Goal: Information Seeking & Learning: Learn about a topic

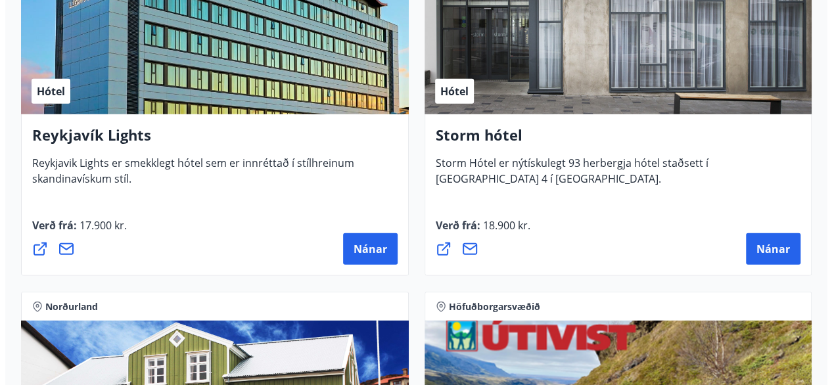
scroll to position [1815, 0]
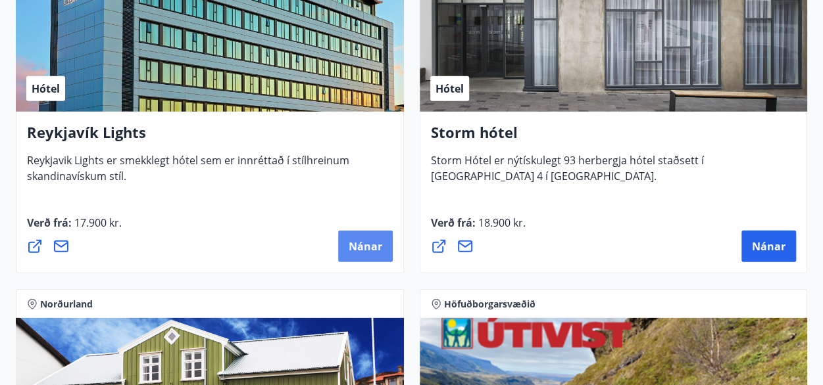
click at [372, 236] on button "Nánar" at bounding box center [365, 247] width 55 height 32
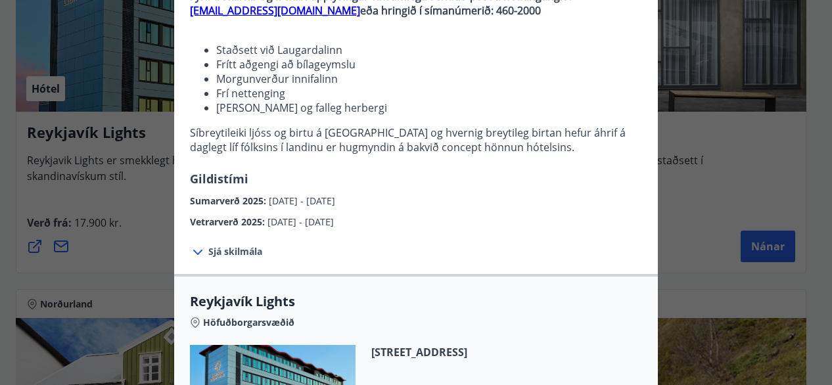
scroll to position [158, 0]
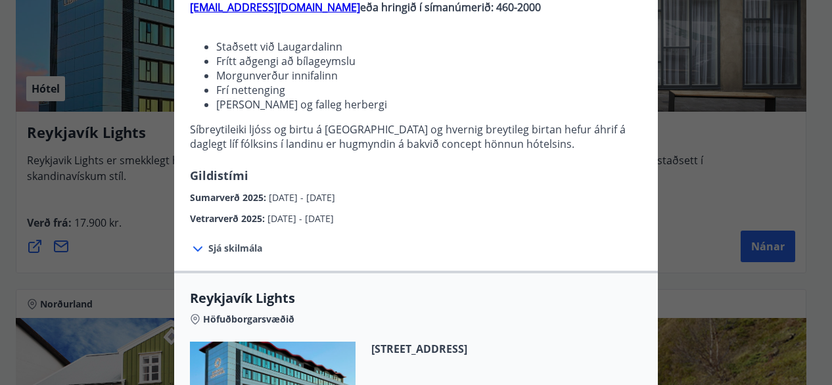
click at [710, 128] on div "Reykjavík Lights Fyrir bókarnir og frekari upplýsingar vinsamlega senduð póst á…" at bounding box center [416, 34] width 832 height 385
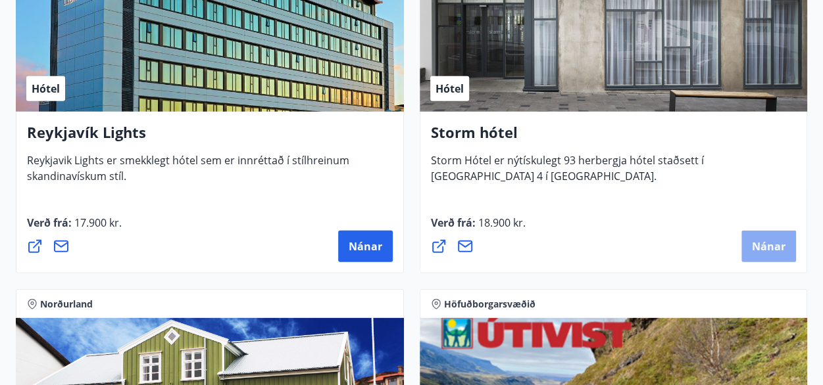
click at [758, 242] on span "Nánar" at bounding box center [769, 246] width 34 height 14
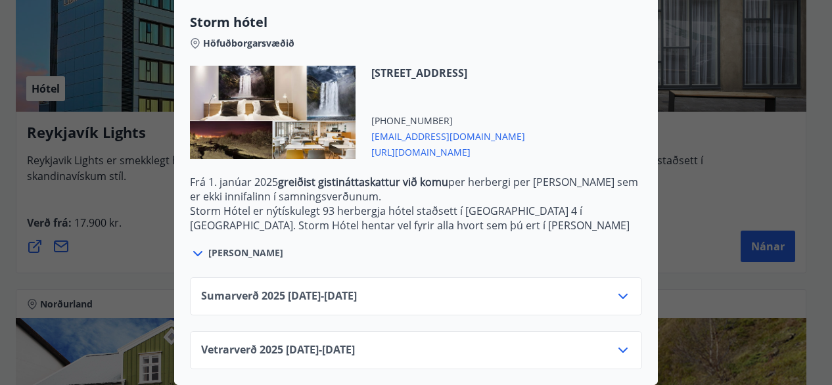
scroll to position [350, 0]
click at [615, 343] on icon at bounding box center [623, 351] width 16 height 16
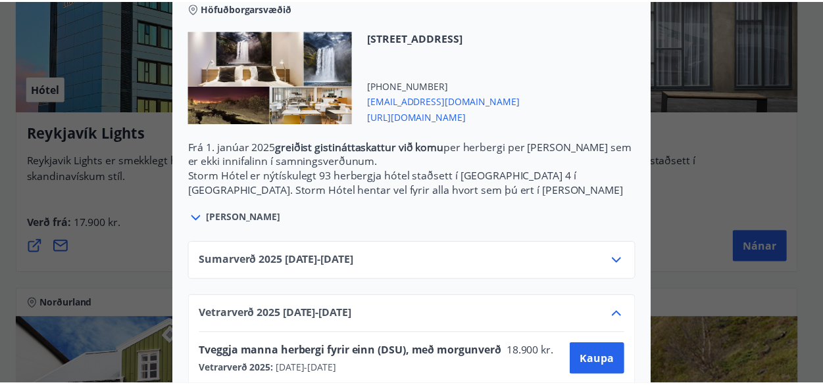
scroll to position [456, 0]
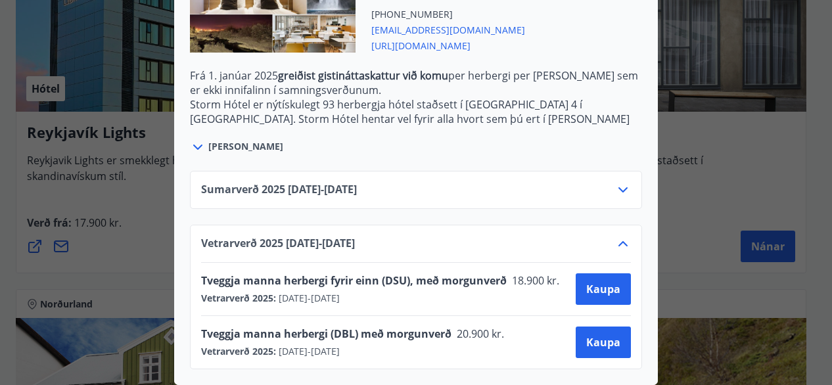
click at [741, 207] on div at bounding box center [416, 192] width 832 height 385
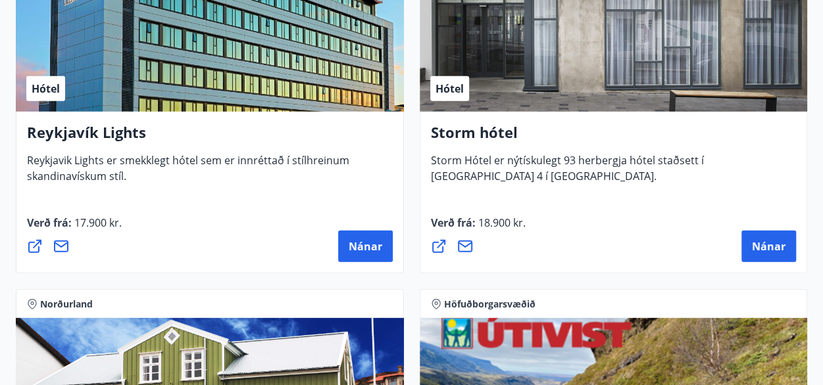
click at [741, 207] on div "Storm hótel Storm Hótel er nýtískulegt 93 herbergja hótel staðsett í [GEOGRAPHI…" at bounding box center [614, 193] width 388 height 162
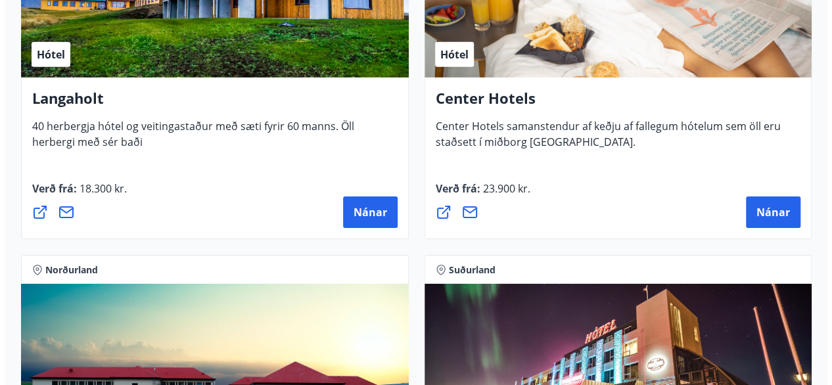
scroll to position [4471, 0]
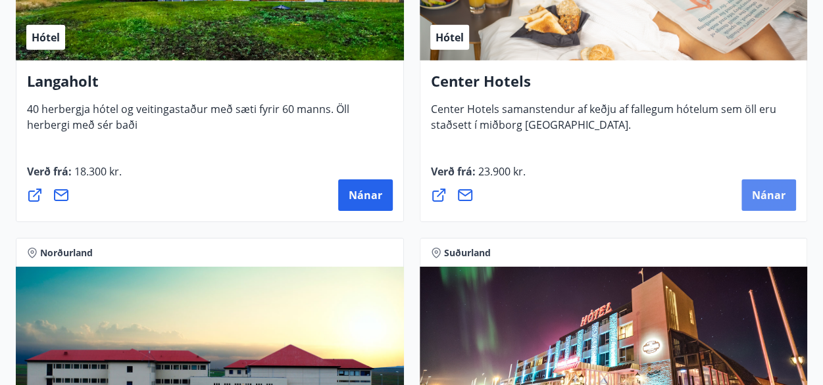
click at [768, 196] on span "Nánar" at bounding box center [769, 195] width 34 height 14
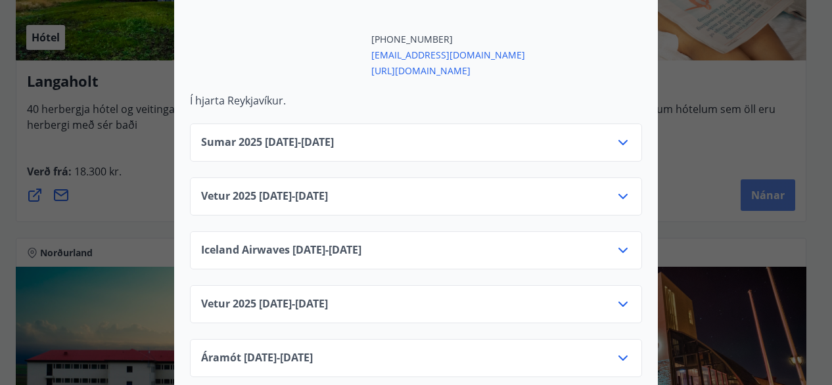
scroll to position [579, 0]
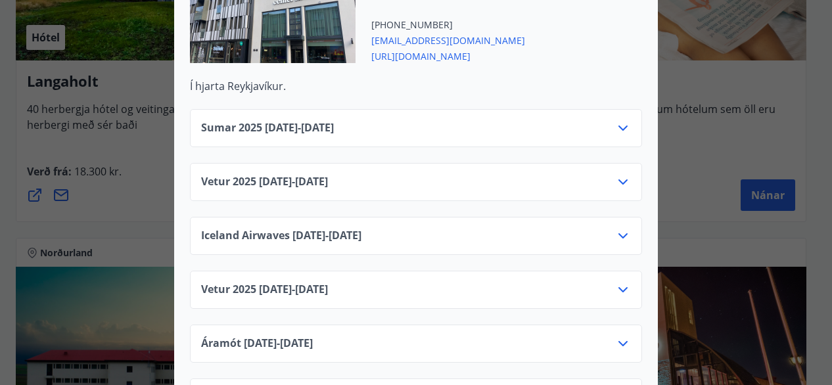
click at [620, 174] on icon at bounding box center [623, 182] width 16 height 16
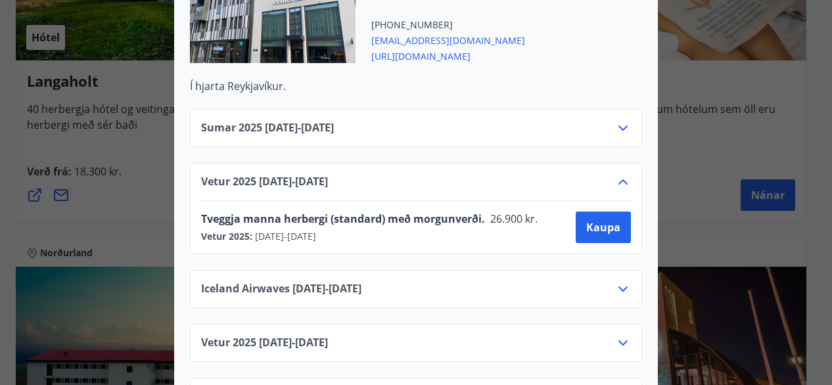
click at [673, 160] on div "Center Hotels Verð er með morgunverði inniföldum og miðast við Standard Double/…" at bounding box center [416, 192] width 832 height 385
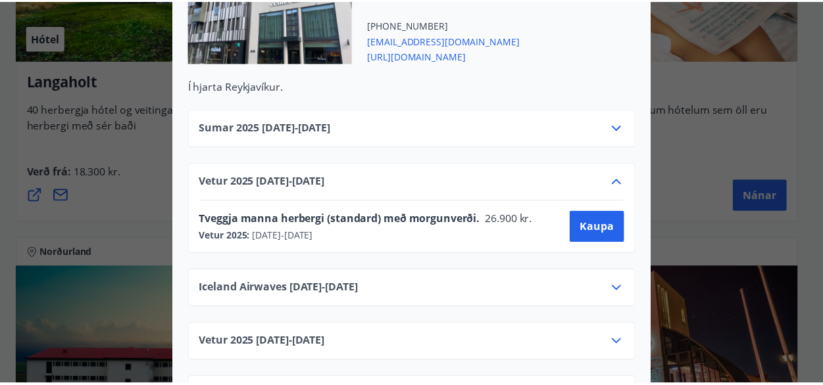
scroll to position [0, 0]
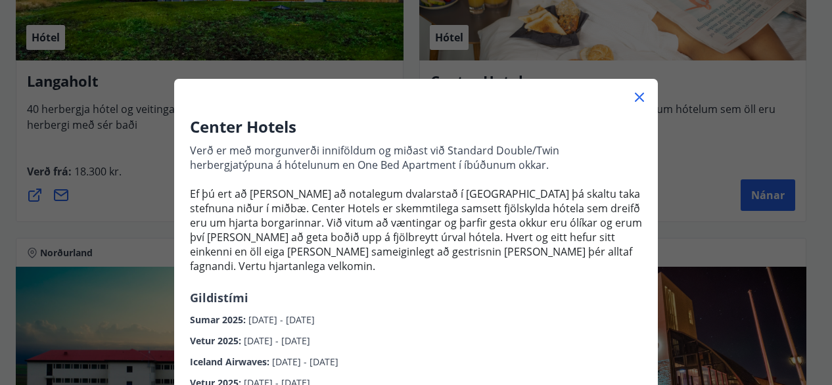
click at [816, 356] on div "Center Hotels Verð er með morgunverði inniföldum og miðast við Standard Double/…" at bounding box center [416, 192] width 832 height 385
